Goal: Transaction & Acquisition: Book appointment/travel/reservation

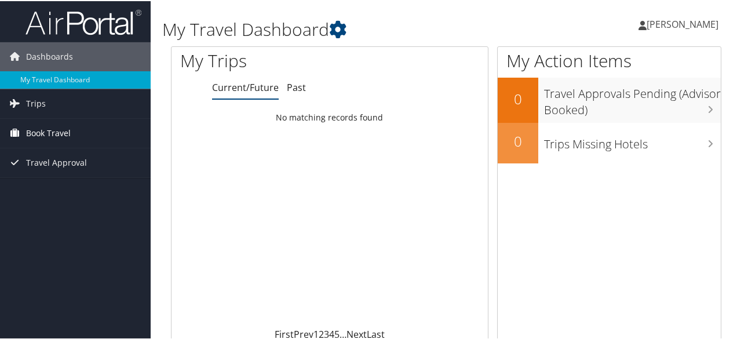
click at [51, 132] on span "Book Travel" at bounding box center [48, 132] width 45 height 29
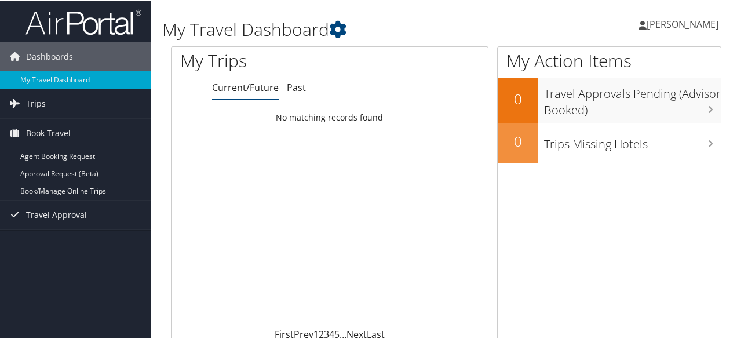
click at [646, 19] on span "[PERSON_NAME]" at bounding box center [682, 23] width 72 height 13
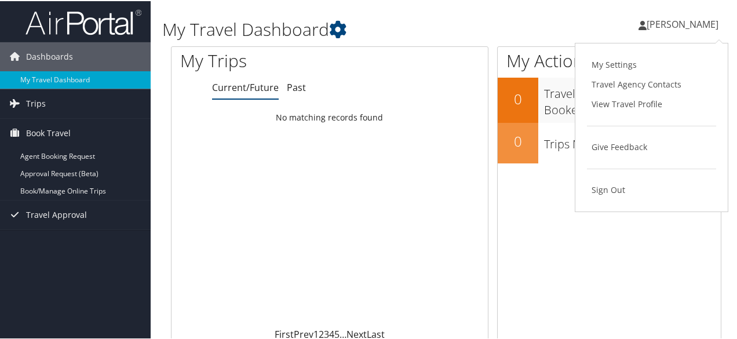
click at [215, 208] on div "Loading... No matching records found" at bounding box center [329, 216] width 316 height 220
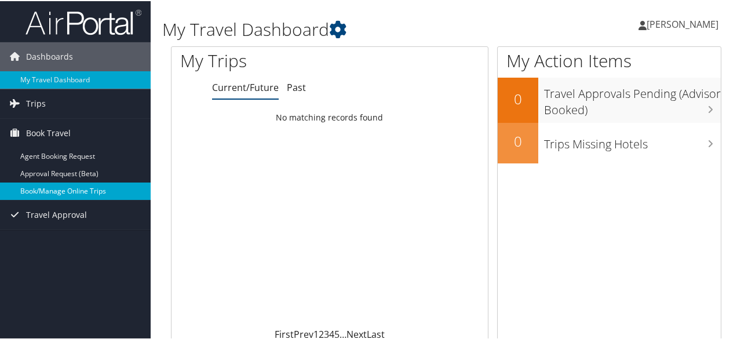
click at [93, 188] on link "Book/Manage Online Trips" at bounding box center [75, 189] width 151 height 17
